Goal: Find contact information: Find contact information

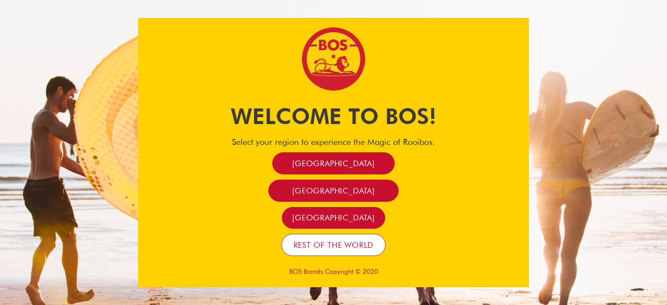
click at [329, 247] on span "Rest of the world" at bounding box center [333, 245] width 80 height 10
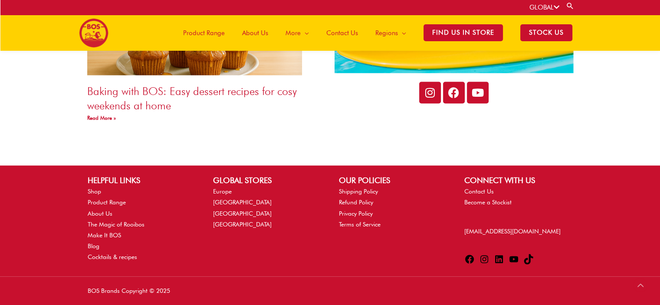
scroll to position [1610, 0]
click at [475, 190] on link "Contact Us" at bounding box center [479, 191] width 30 height 7
